Goal: Task Accomplishment & Management: Use online tool/utility

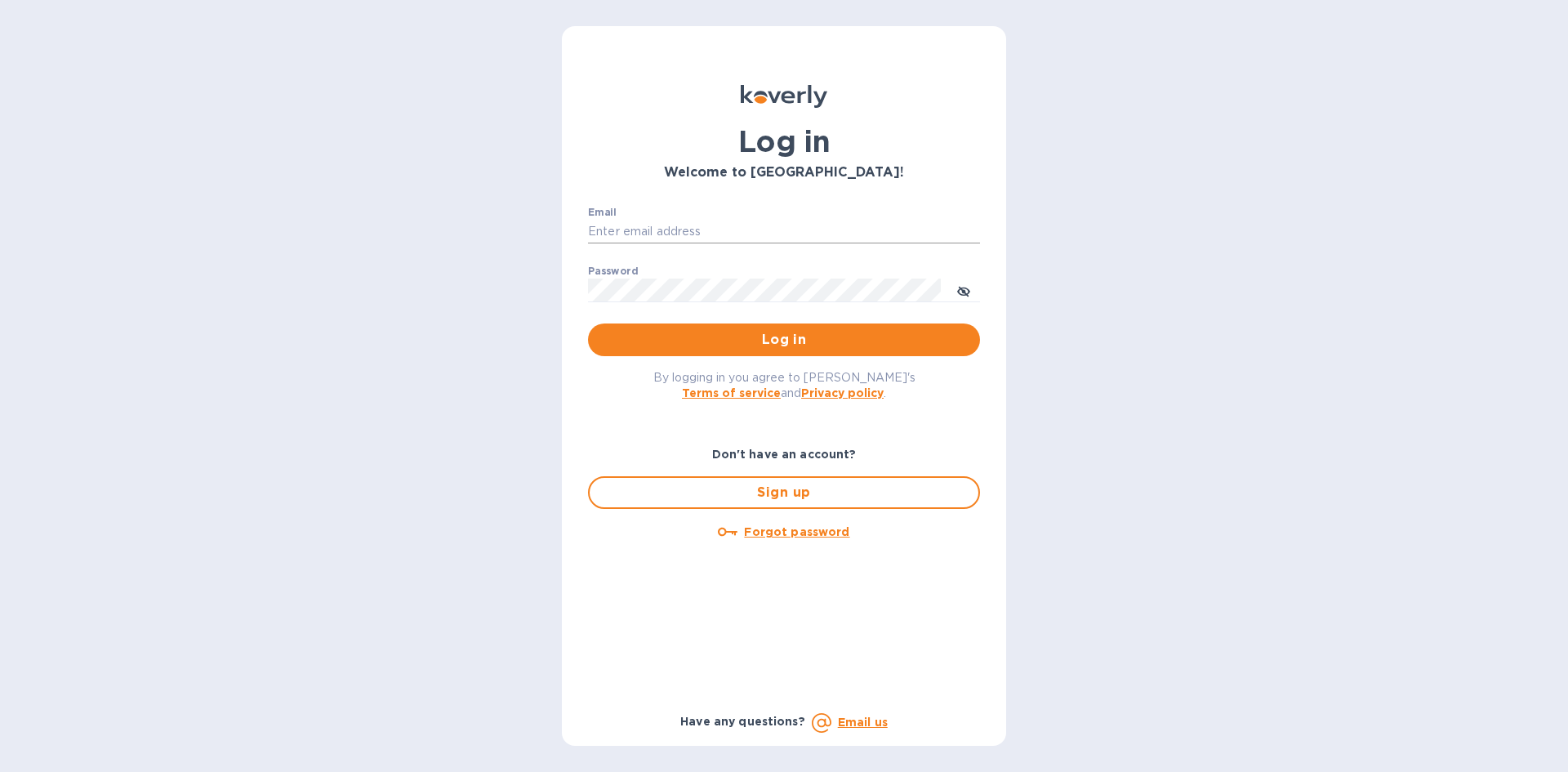
click at [758, 222] on input "Email" at bounding box center [784, 232] width 392 height 25
type input "carolina@dryfarmwines.com"
click at [758, 327] on button "Log in" at bounding box center [784, 339] width 392 height 33
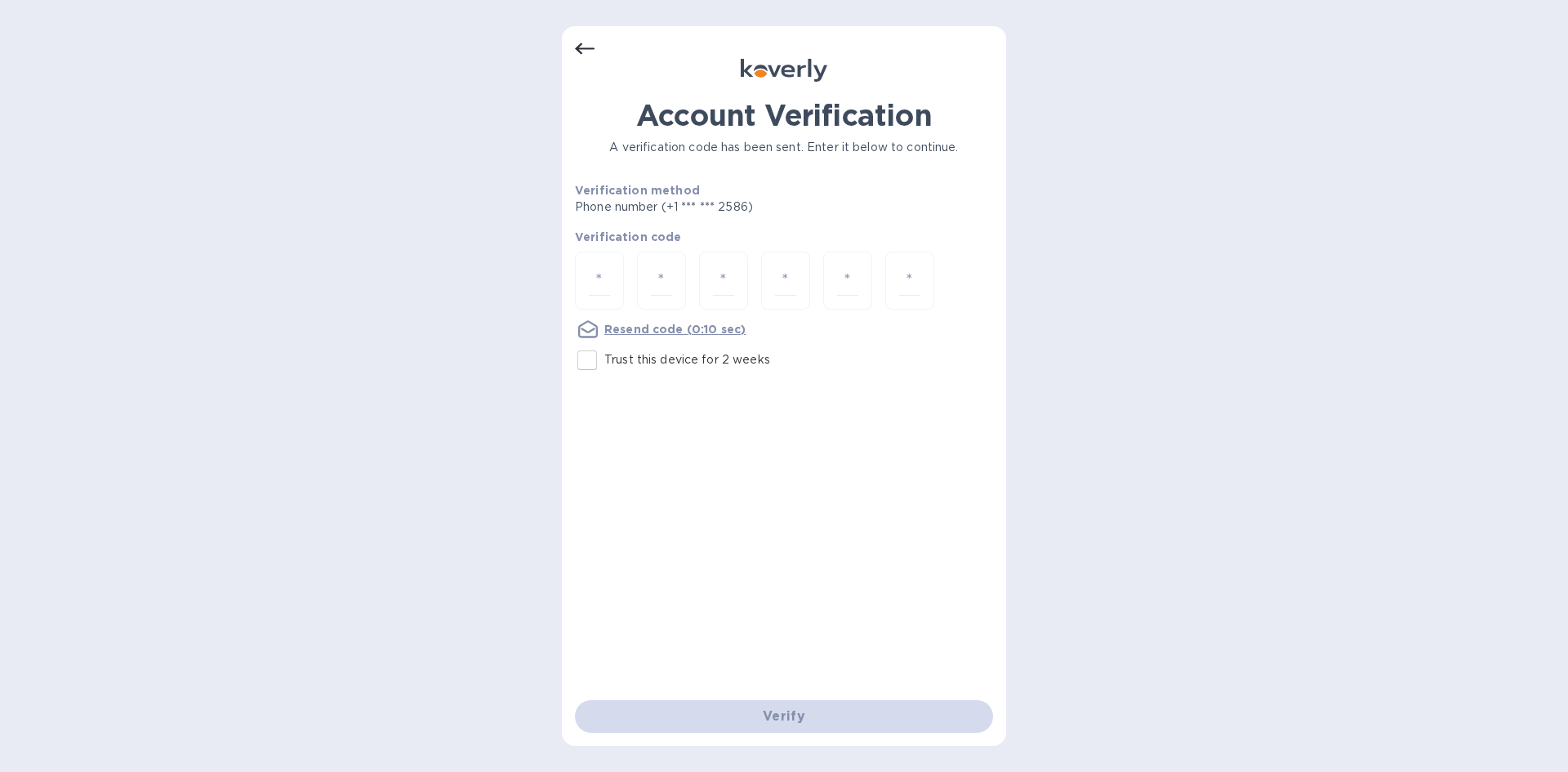
click at [614, 367] on p "Trust this device for 2 weeks" at bounding box center [687, 360] width 166 height 17
click at [604, 367] on input "Trust this device for 2 weeks" at bounding box center [587, 360] width 35 height 35
checkbox input "true"
click at [595, 263] on div at bounding box center [599, 281] width 49 height 58
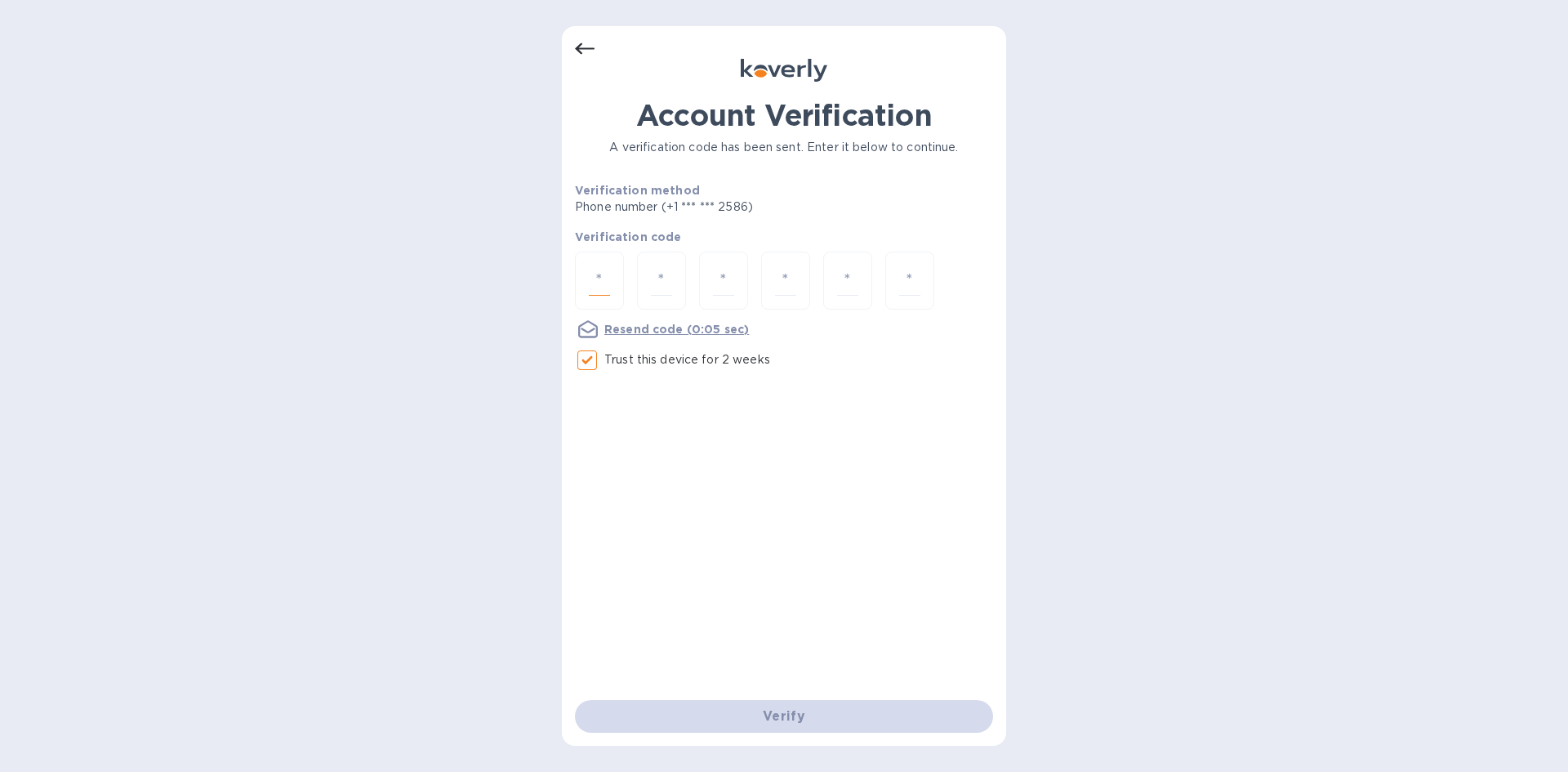
type input "9"
type input "1"
type input "0"
type input "1"
type input "5"
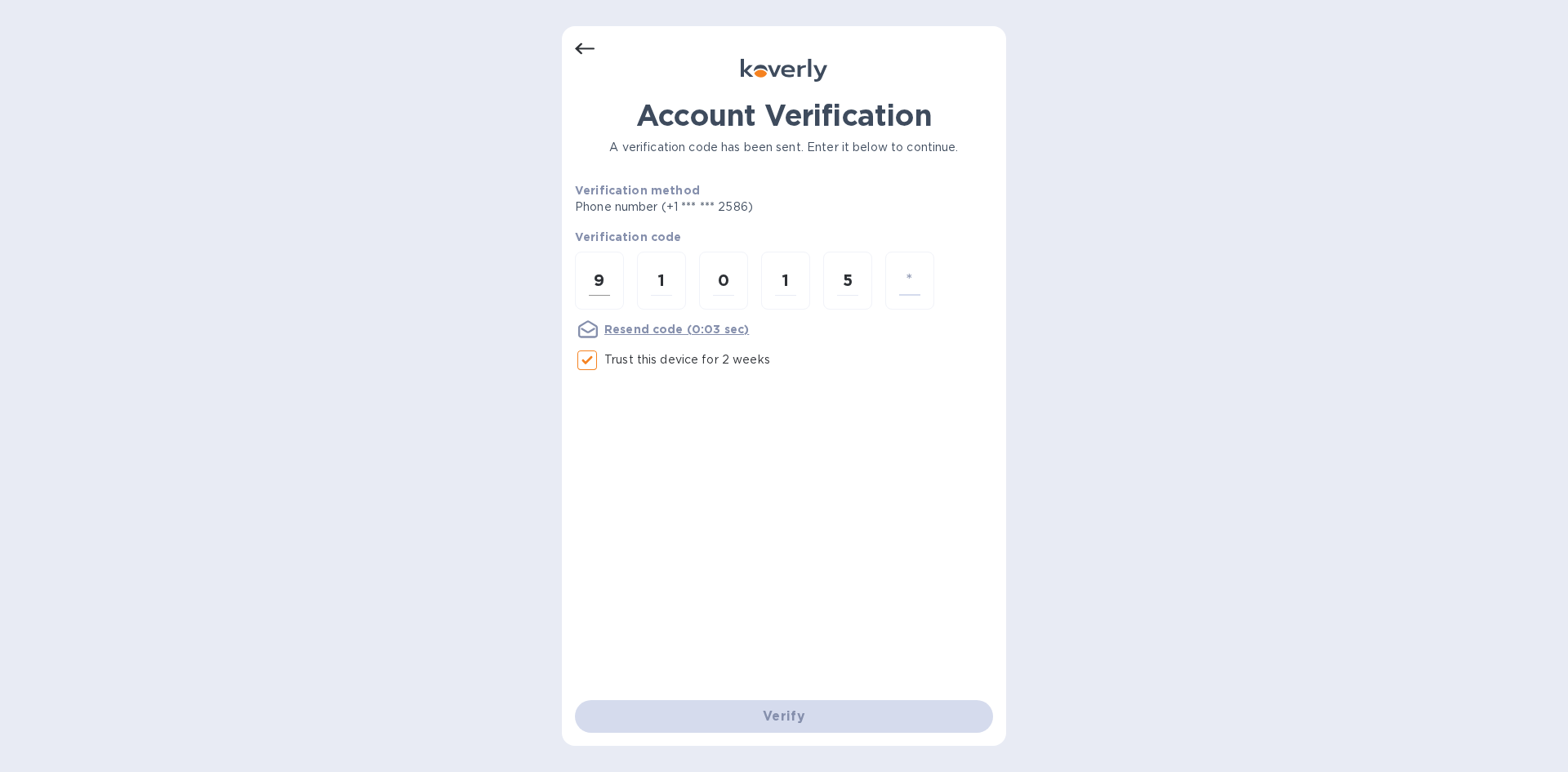
type input "2"
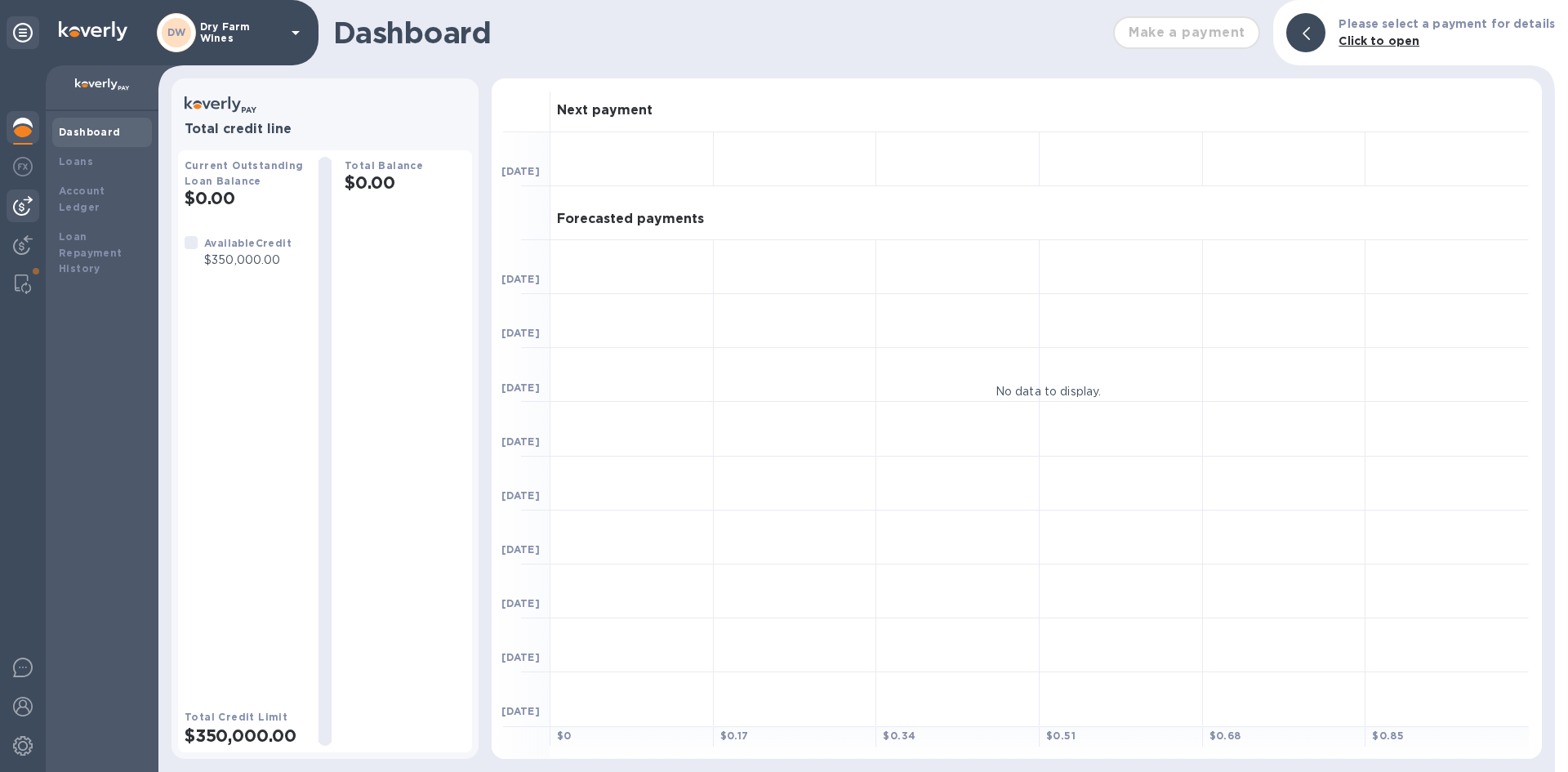
click at [31, 201] on img at bounding box center [22, 205] width 19 height 19
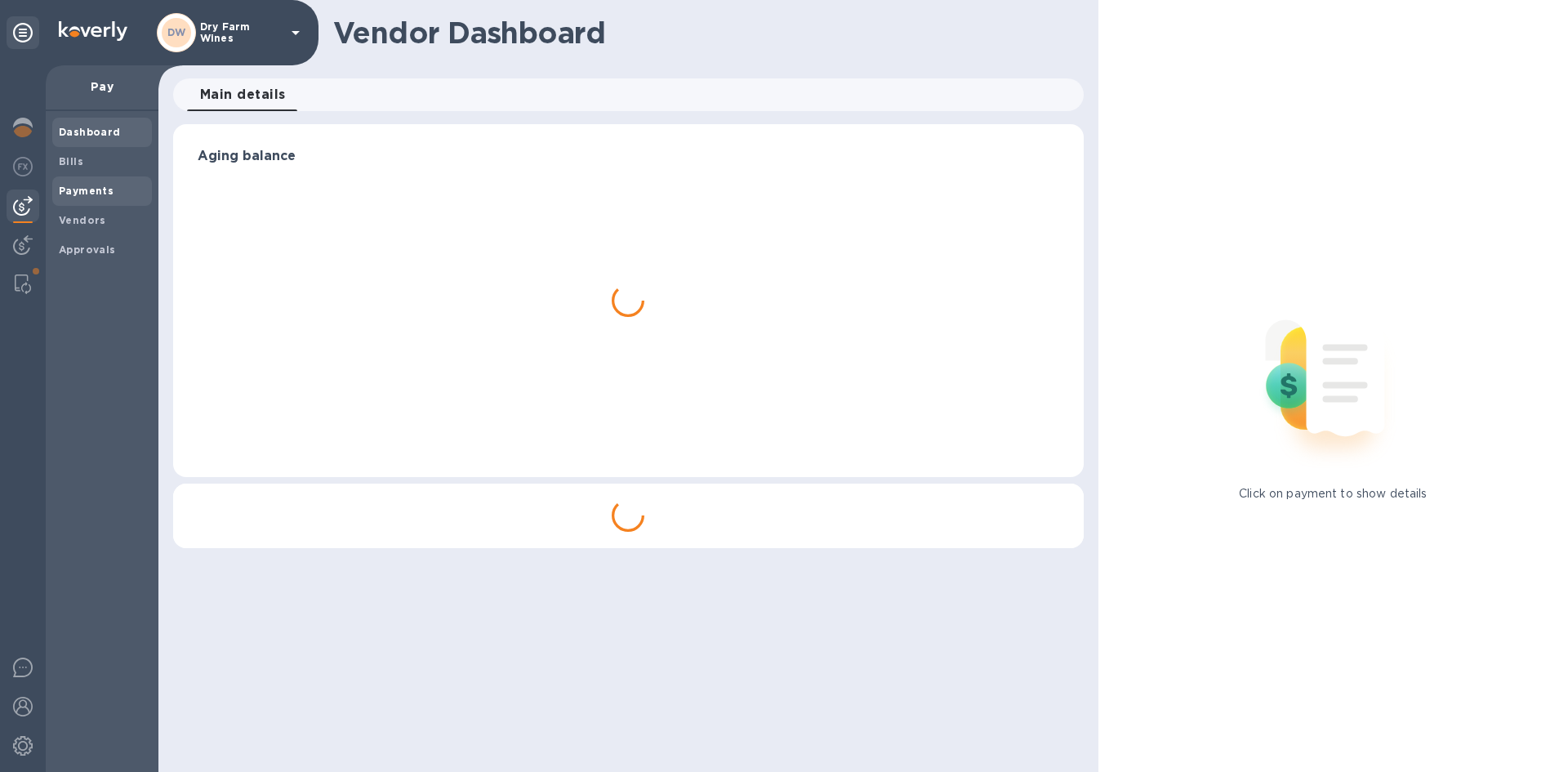
click at [69, 179] on div "Payments" at bounding box center [101, 191] width 99 height 29
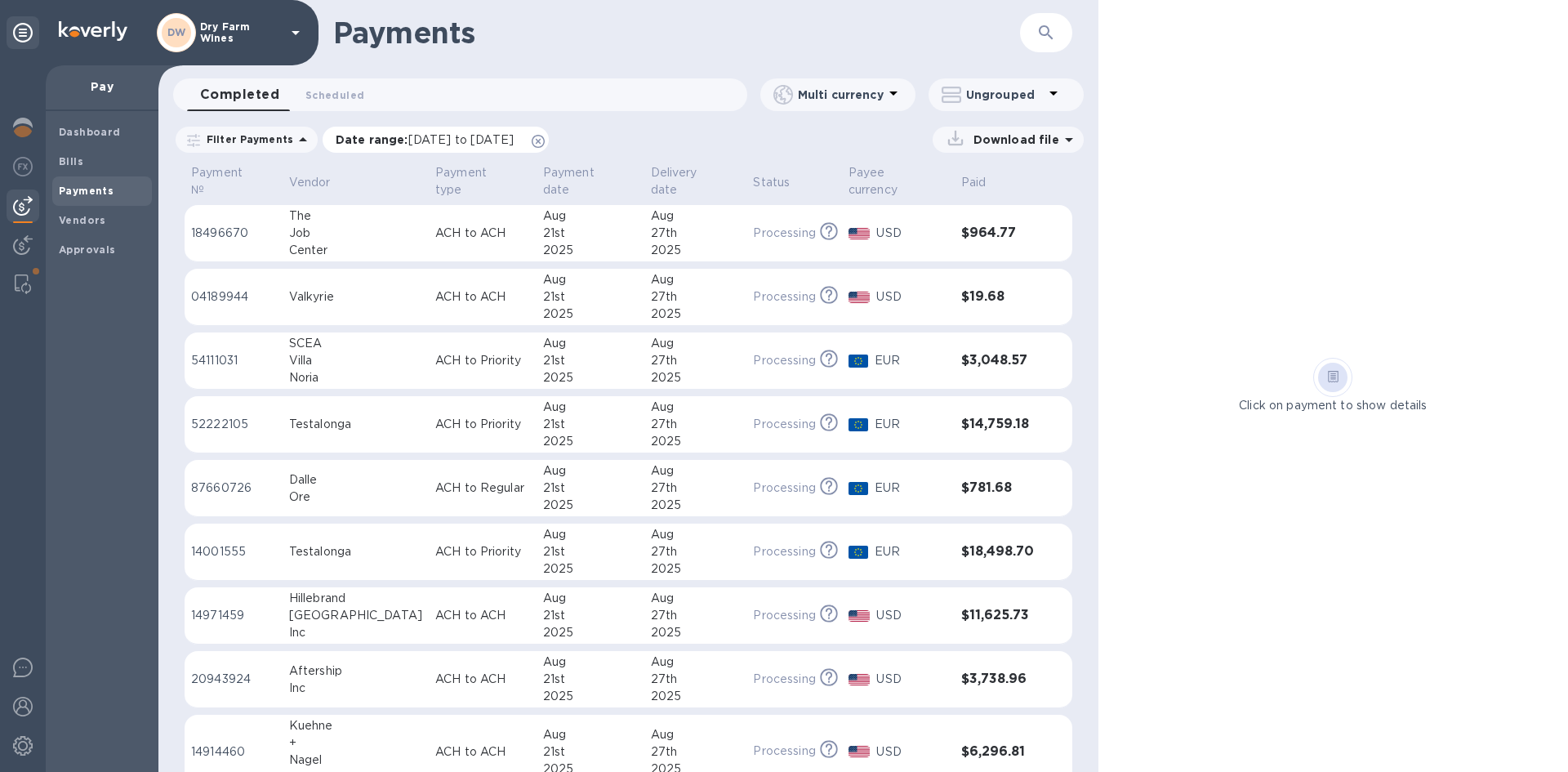
drag, startPoint x: 590, startPoint y: 140, endPoint x: 578, endPoint y: 138, distance: 12.2
click at [548, 140] on div "Date range : 07/26/2025 to 08/27/2025" at bounding box center [436, 140] width 226 height 26
click at [545, 138] on icon at bounding box center [538, 141] width 13 height 13
click at [306, 89] on span "Scheduled 0" at bounding box center [335, 95] width 58 height 17
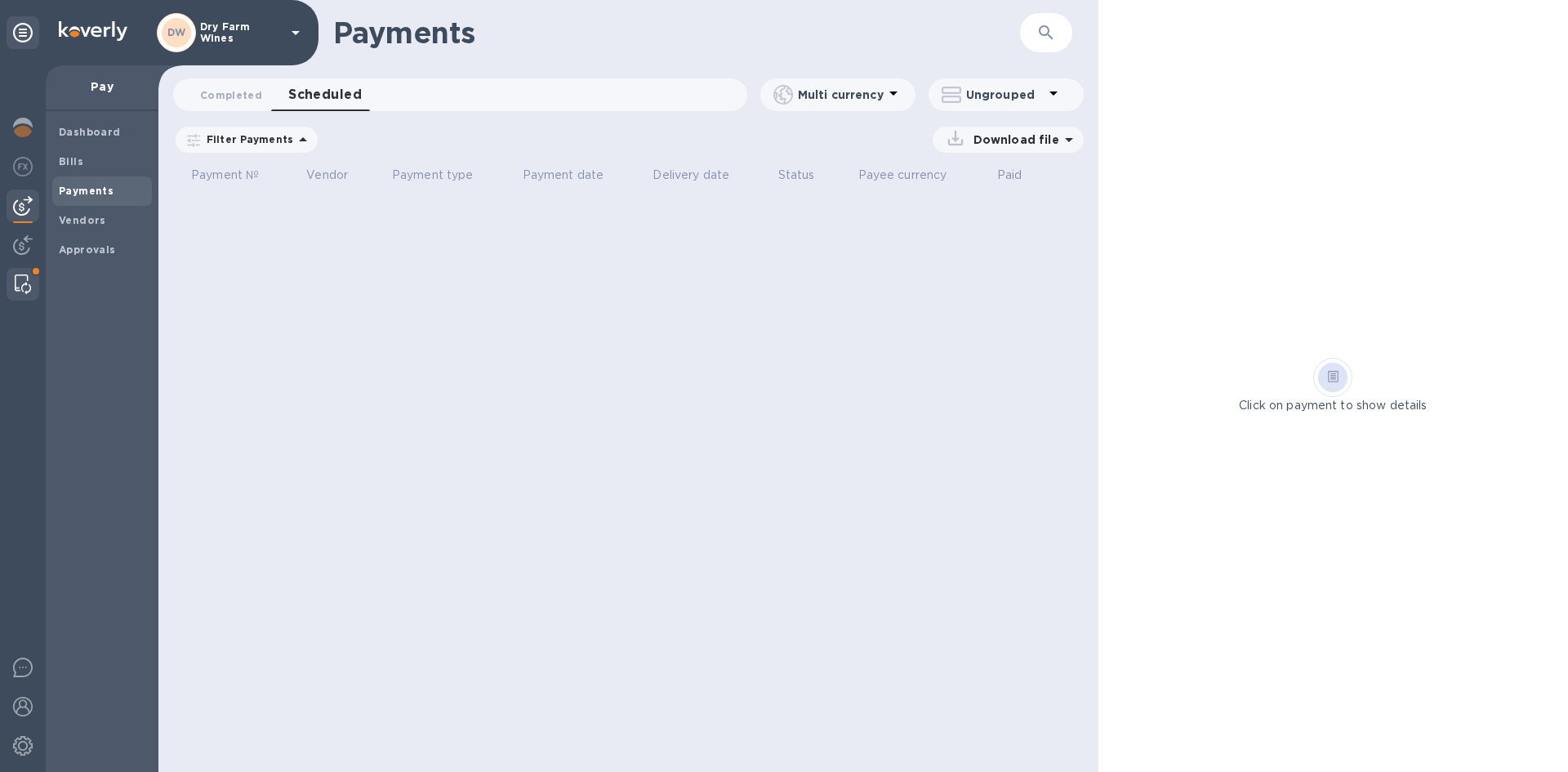
click at [9, 274] on div at bounding box center [23, 285] width 29 height 33
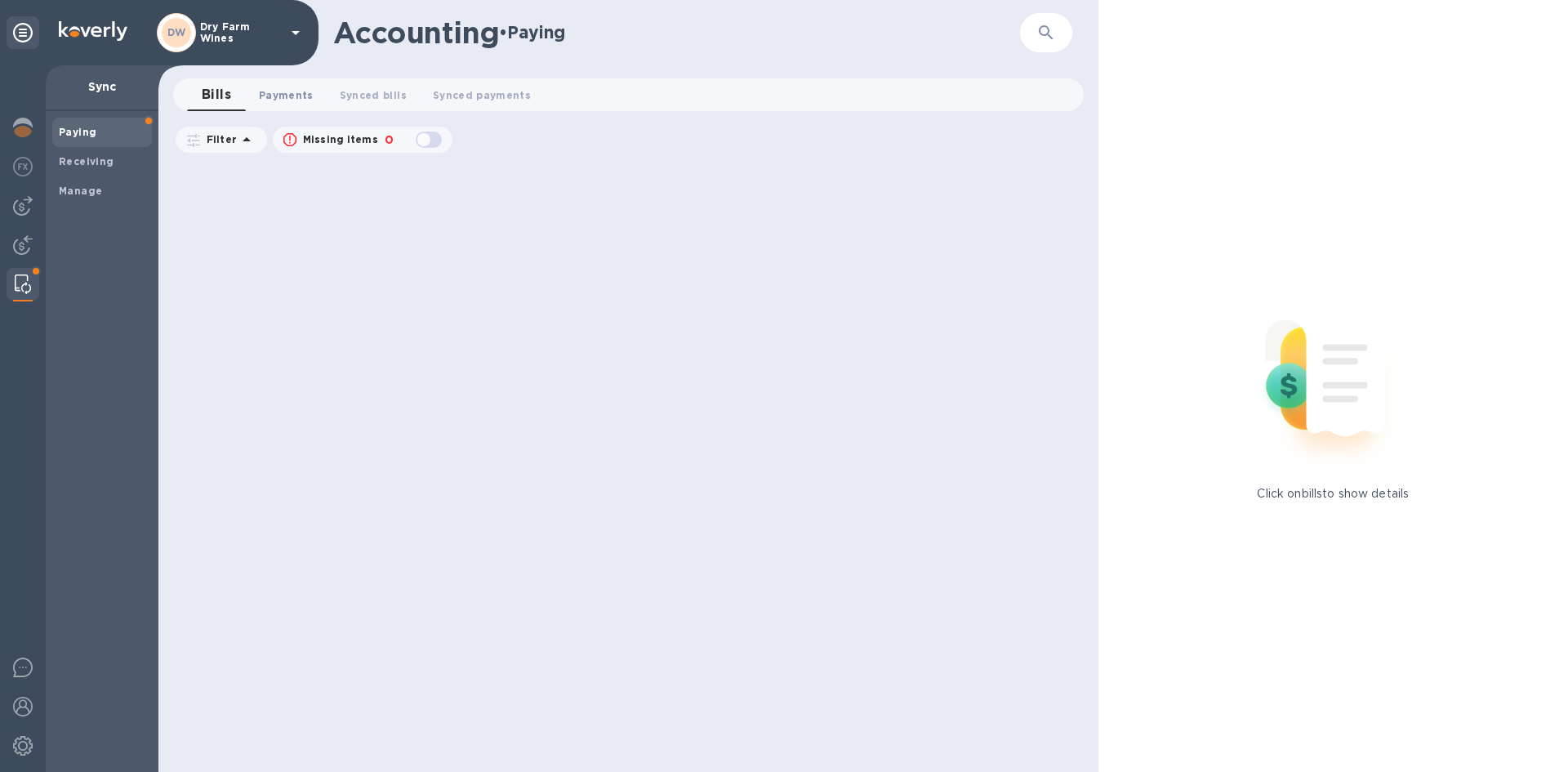
click at [271, 91] on span "Payments 0" at bounding box center [286, 95] width 55 height 17
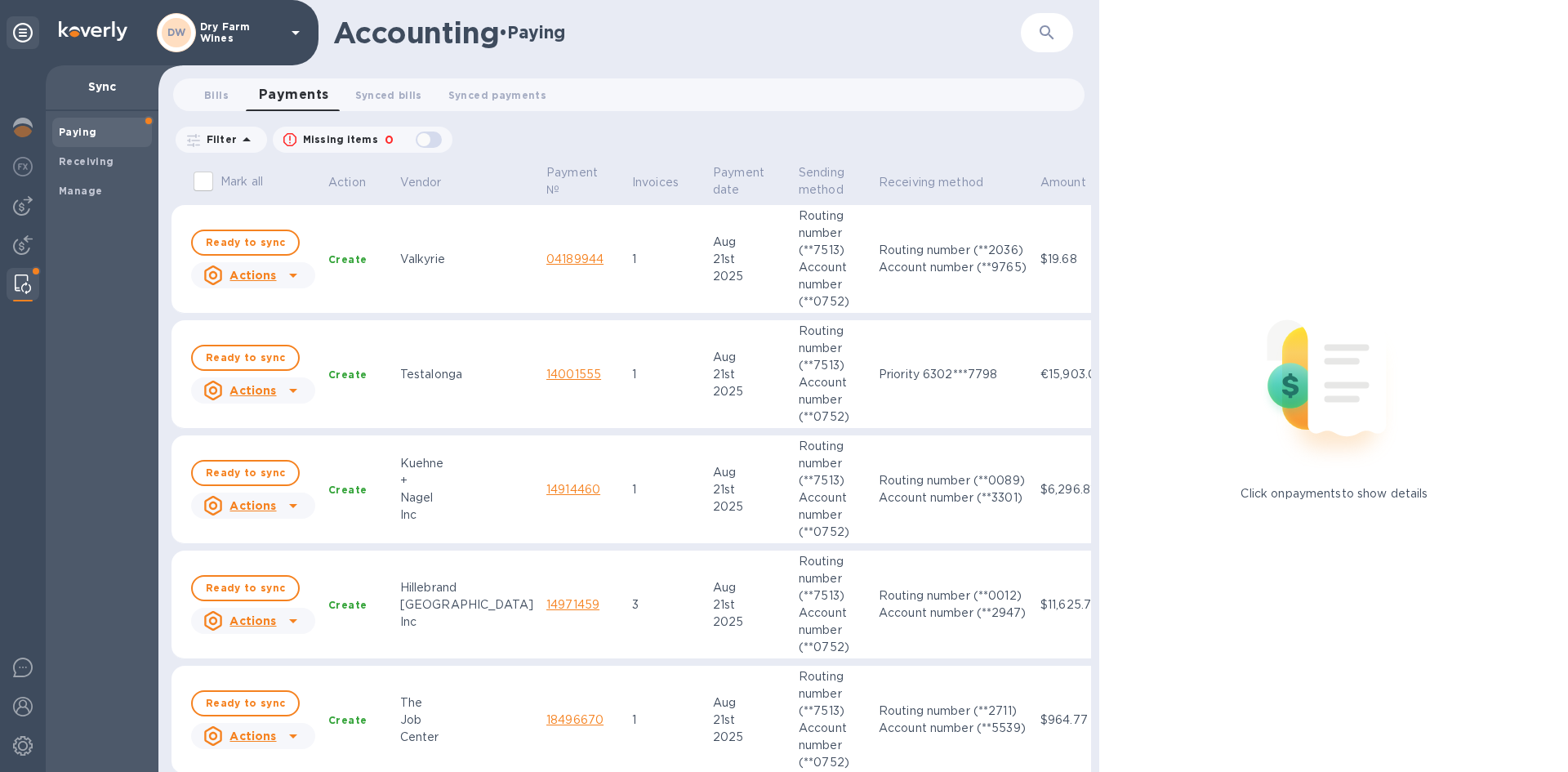
scroll to position [163, 0]
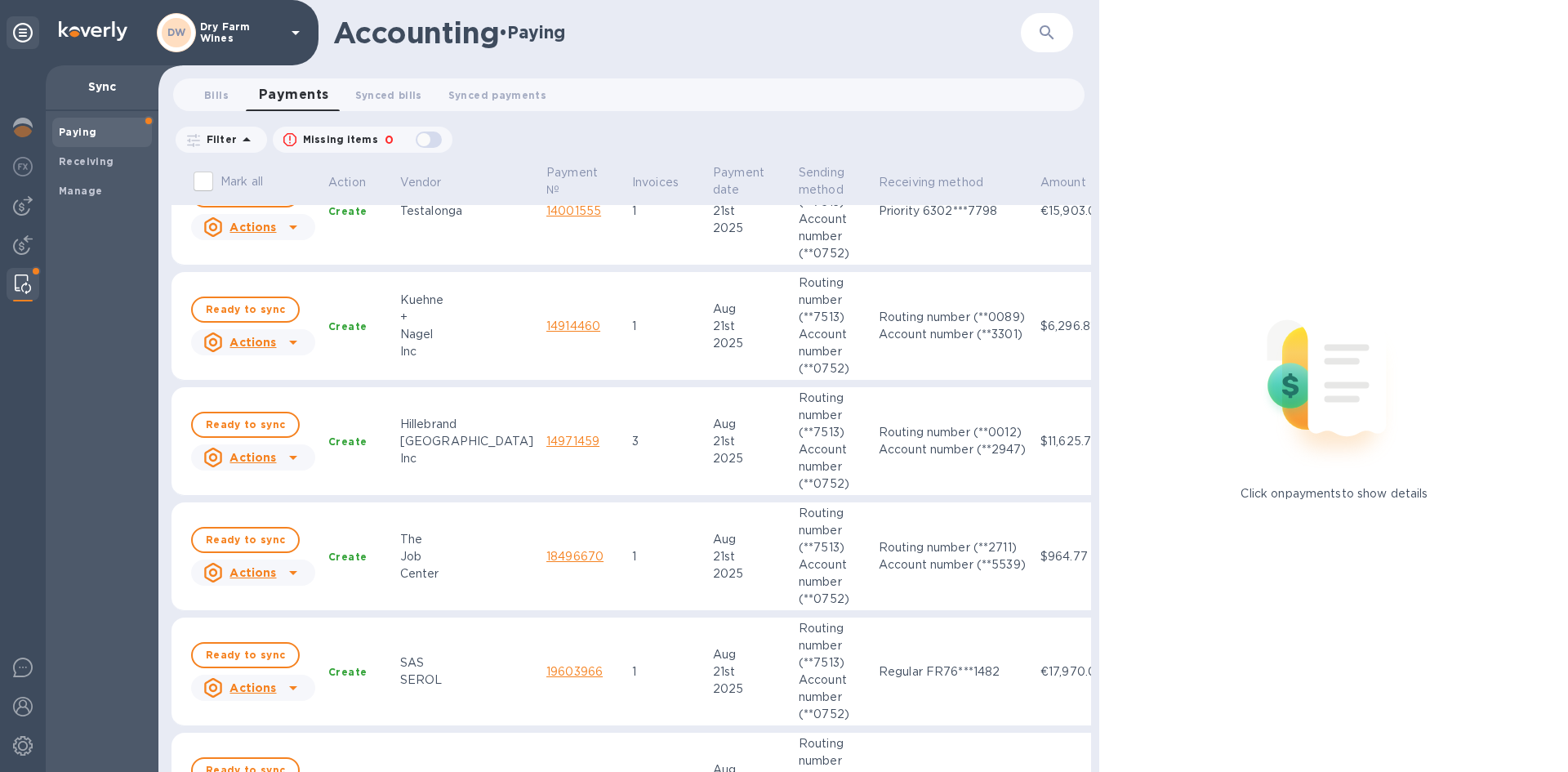
click at [206, 186] on input "Mark all" at bounding box center [203, 182] width 35 height 35
checkbox input "true"
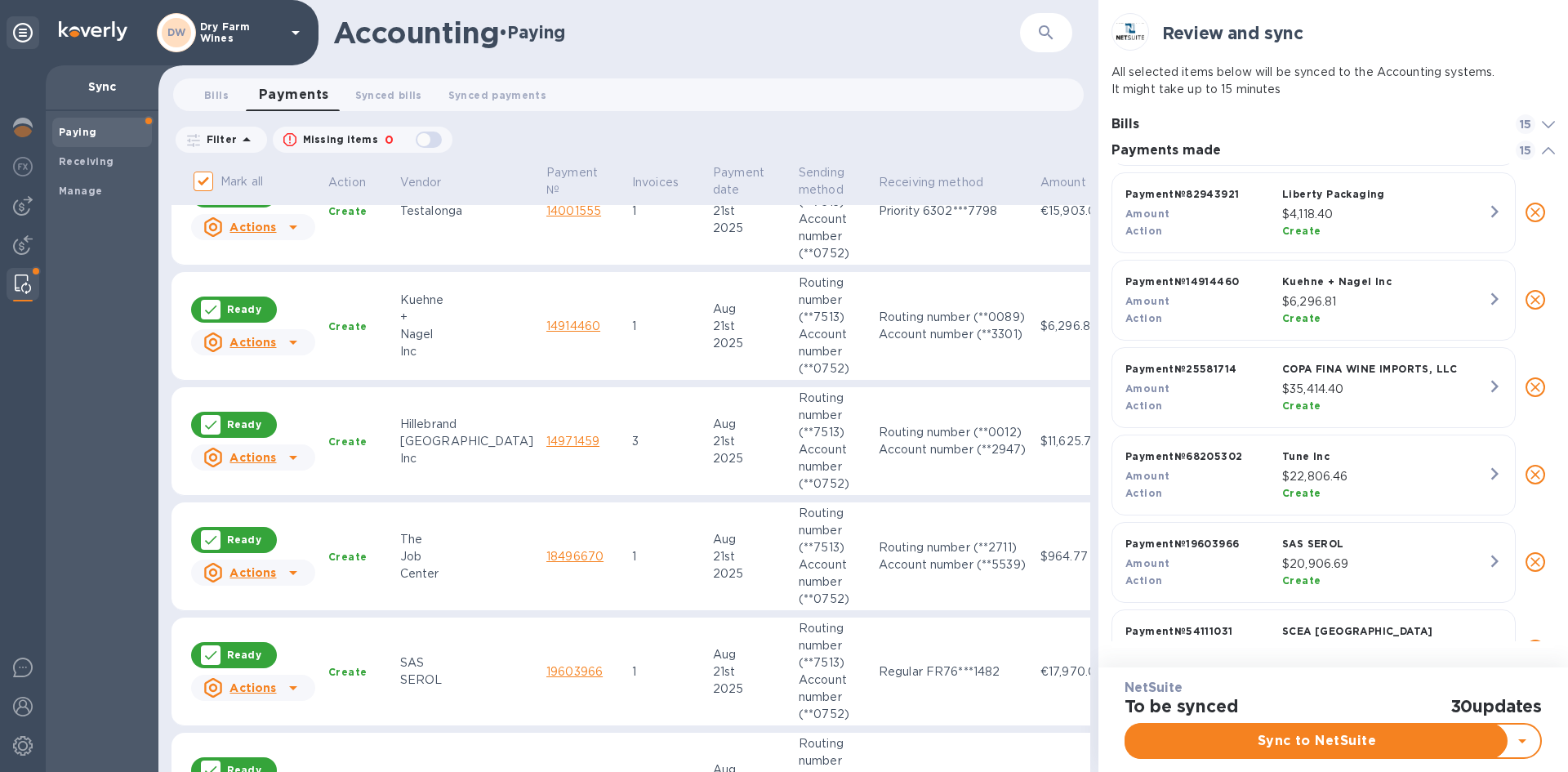
scroll to position [409, 0]
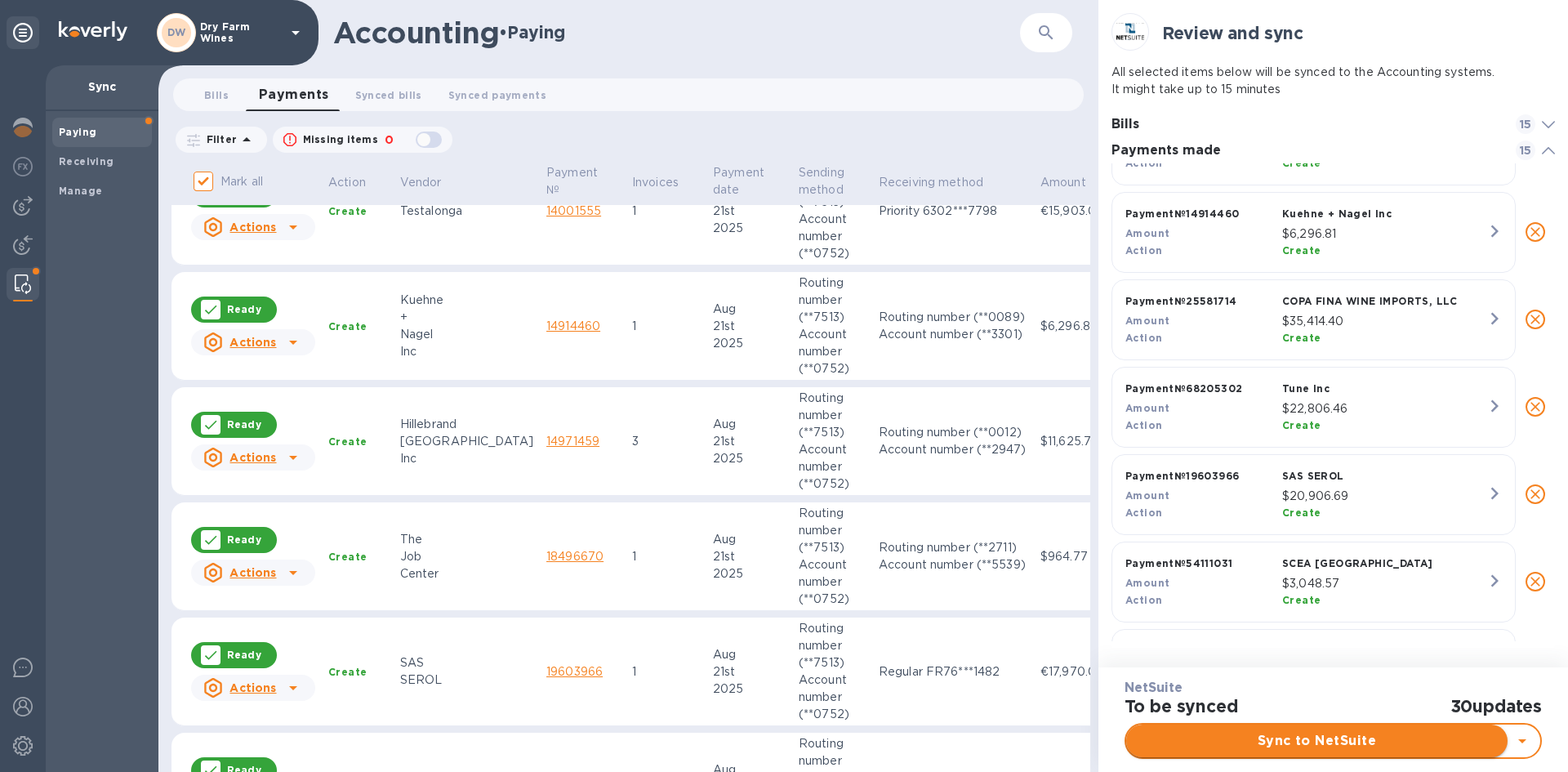
click at [1366, 735] on span "Sync to NetSuite" at bounding box center [1316, 740] width 355 height 19
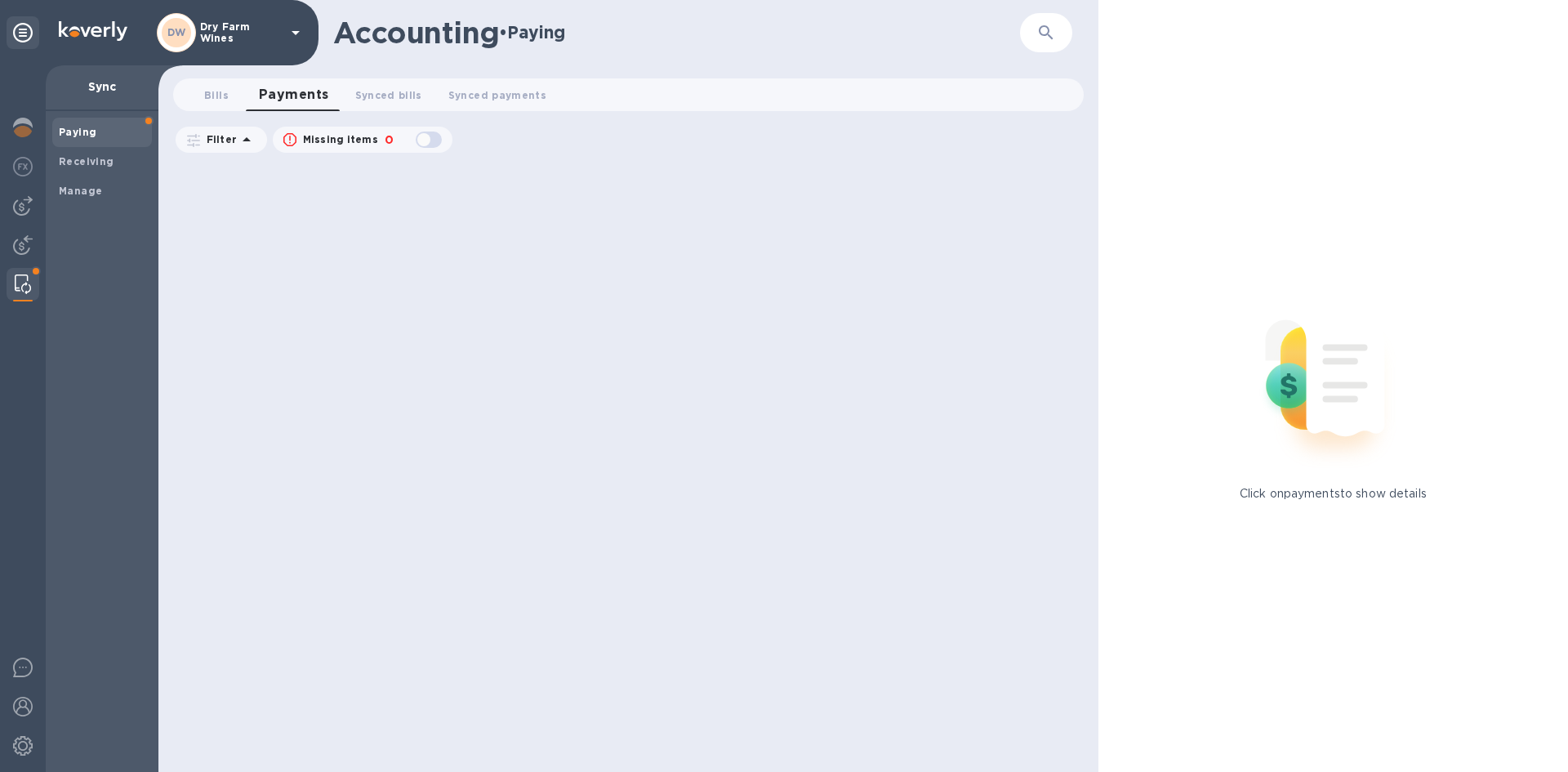
scroll to position [0, 0]
